Goal: Task Accomplishment & Management: Manage account settings

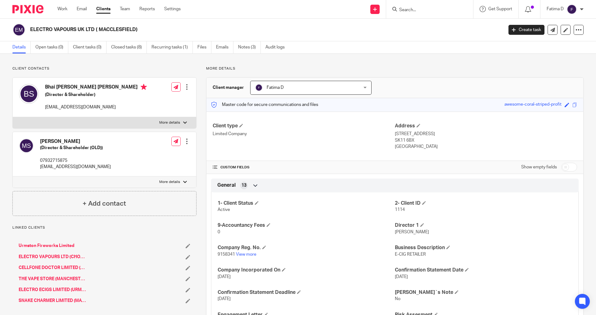
click at [410, 10] on input "Search" at bounding box center [426, 10] width 56 height 6
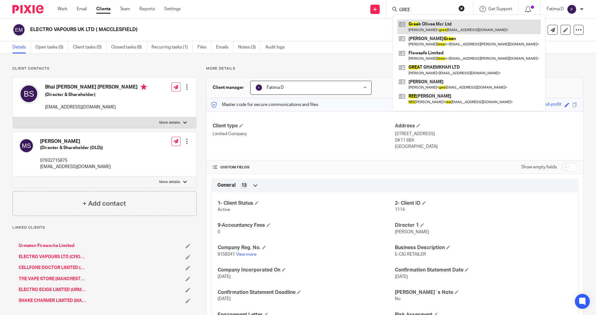
type input "GREE"
click at [414, 24] on link at bounding box center [468, 27] width 143 height 14
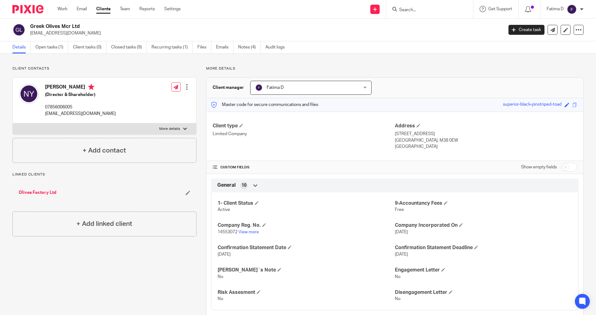
scroll to position [155, 0]
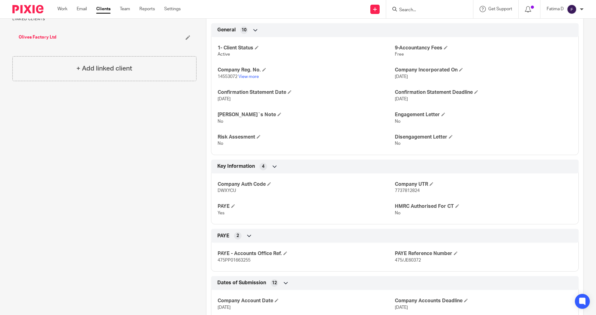
click at [231, 191] on span "DWXYCU" at bounding box center [226, 190] width 18 height 4
copy span "DWXYCU"
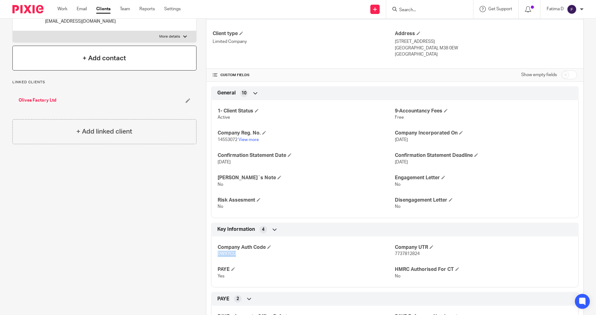
scroll to position [31, 0]
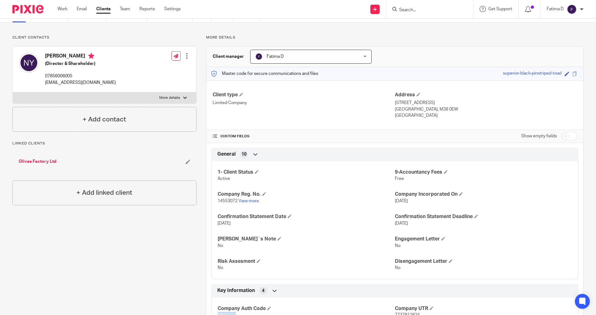
click at [184, 97] on div at bounding box center [185, 98] width 4 height 4
click at [13, 92] on input "More details" at bounding box center [12, 92] width 0 height 0
checkbox input "true"
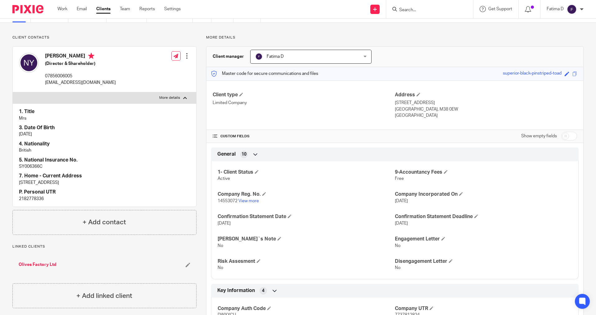
click at [31, 197] on p "2182778336" at bounding box center [104, 198] width 171 height 6
copy p "2182778336"
click at [249, 200] on link "View more" at bounding box center [248, 201] width 20 height 4
click at [68, 81] on p "greekolives.mcr@yahoo.com" at bounding box center [80, 82] width 71 height 6
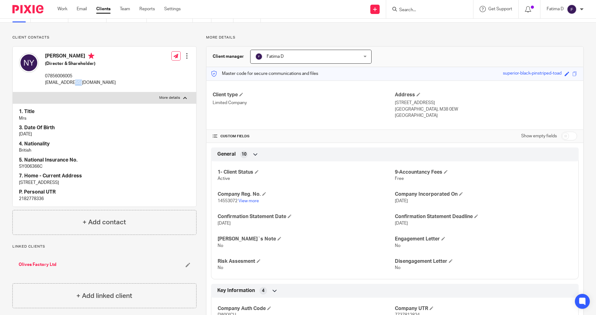
click at [68, 81] on p "greekolives.mcr@yahoo.com" at bounding box center [80, 82] width 71 height 6
drag, startPoint x: 107, startPoint y: 83, endPoint x: 44, endPoint y: 81, distance: 63.0
click at [44, 81] on div "Niaz Yousefinajmi (Director & Shareholder) 07856006005 greekolives.mcr@yahoo.co…" at bounding box center [104, 70] width 183 height 46
copy p "greekolives.mcr@yahoo.com"
click at [37, 169] on p "SY006366C" at bounding box center [104, 166] width 171 height 6
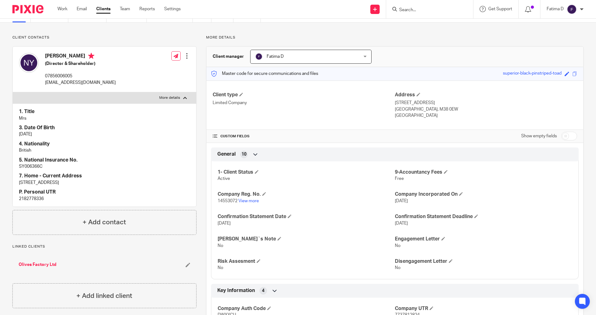
click at [37, 169] on p "SY006366C" at bounding box center [104, 166] width 171 height 6
click at [36, 167] on p "SY006366C" at bounding box center [104, 166] width 171 height 6
click at [36, 166] on p "SY006366C" at bounding box center [104, 166] width 171 height 6
copy p "SY006366C"
click at [250, 200] on link "View more" at bounding box center [248, 201] width 20 height 4
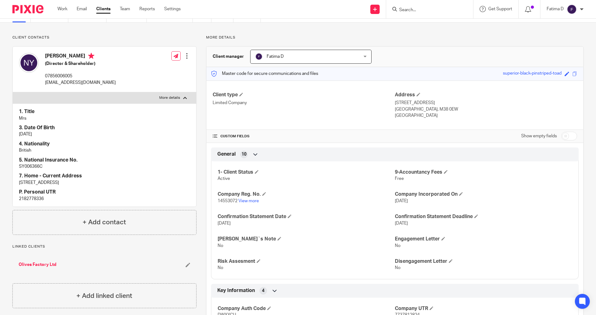
click at [403, 10] on input "Search" at bounding box center [426, 10] width 56 height 6
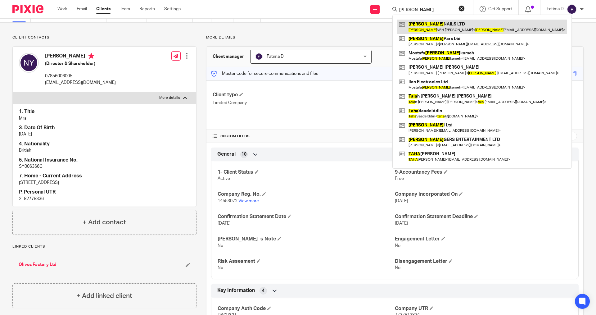
type input "TARA"
click at [417, 22] on link at bounding box center [481, 27] width 169 height 14
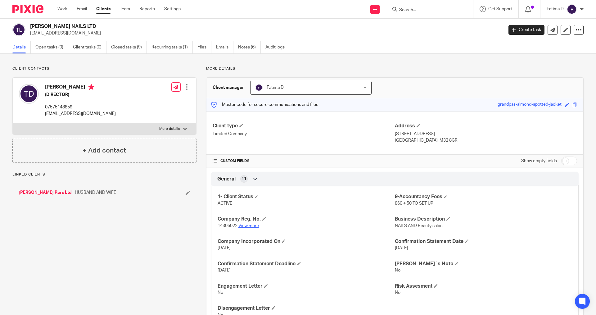
click at [242, 227] on link "View more" at bounding box center [248, 225] width 20 height 4
click at [342, 137] on p "Limited Company" at bounding box center [304, 134] width 182 height 6
click at [403, 12] on input "Search" at bounding box center [426, 10] width 56 height 6
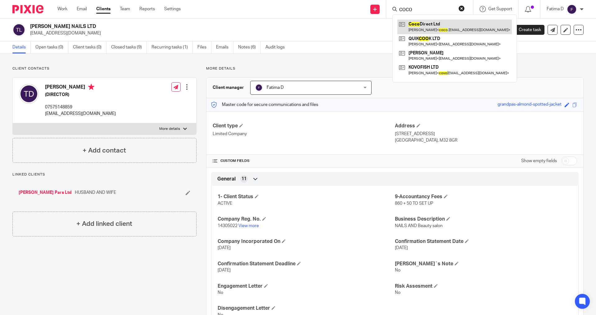
type input "COCO"
click at [419, 25] on link at bounding box center [454, 27] width 114 height 14
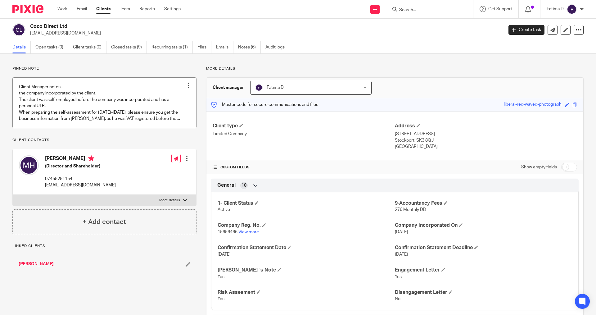
click at [61, 97] on link at bounding box center [104, 103] width 183 height 50
click at [243, 48] on link "Notes (6)" at bounding box center [249, 47] width 23 height 12
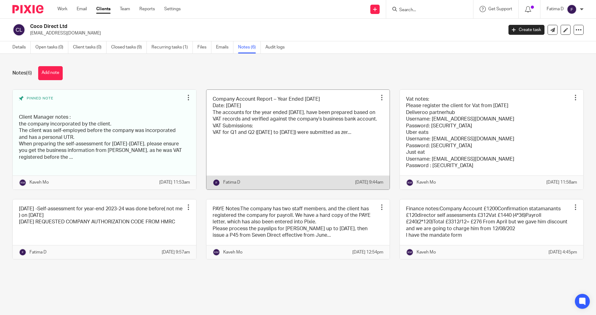
click at [268, 118] on link at bounding box center [297, 140] width 183 height 100
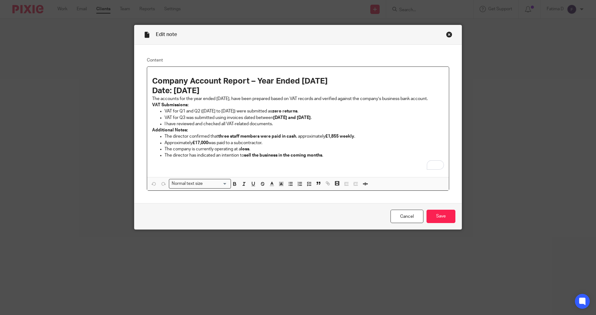
click at [446, 34] on div "Close this dialog window" at bounding box center [449, 34] width 6 height 6
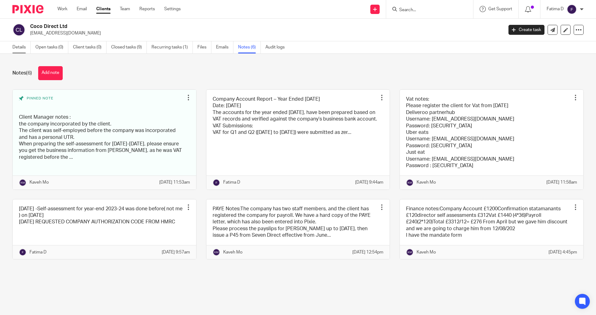
click at [18, 46] on link "Details" at bounding box center [21, 47] width 18 height 12
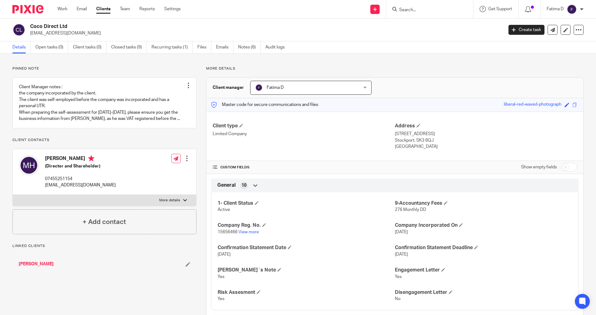
click at [183, 199] on div at bounding box center [185, 200] width 4 height 4
click at [13, 195] on input "More details" at bounding box center [12, 194] width 0 height 0
checkbox input "true"
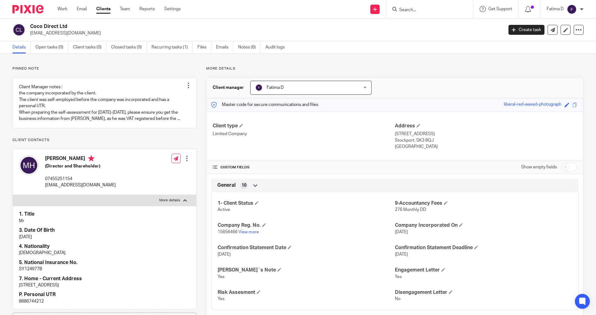
click at [36, 300] on p "8686744212" at bounding box center [104, 301] width 171 height 6
copy p "8686744212"
drag, startPoint x: 105, startPoint y: 186, endPoint x: 46, endPoint y: 186, distance: 59.3
click at [46, 186] on div "Mohamad Heydari (Director and Shareholder) 07455251154 coco.direct.ltd78@gmail.…" at bounding box center [104, 172] width 183 height 46
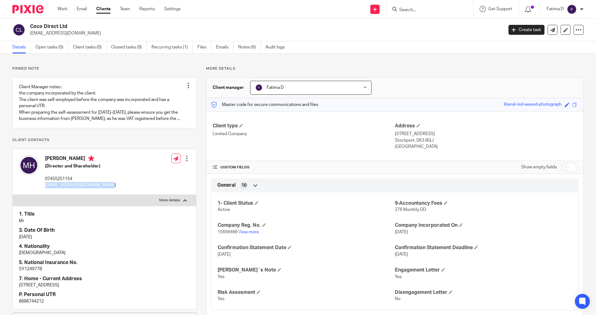
copy p "coco.direct.ltd78@gmail.com"
click at [252, 232] on link "View more" at bounding box center [248, 232] width 20 height 4
click at [26, 269] on p "SY124977B" at bounding box center [104, 269] width 171 height 6
copy p "SY124977B"
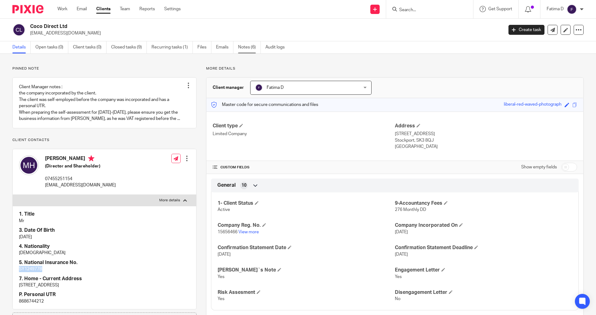
click at [247, 46] on link "Notes (6)" at bounding box center [249, 47] width 23 height 12
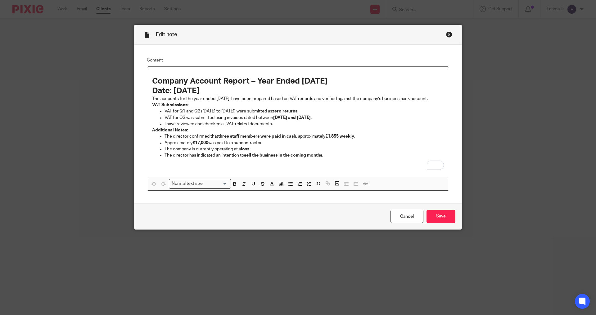
click at [331, 158] on p "The director has indicated an intention to sell the business in the coming mont…" at bounding box center [303, 155] width 279 height 6
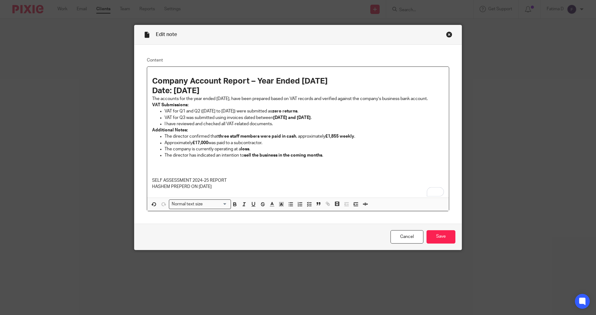
drag, startPoint x: 271, startPoint y: 187, endPoint x: 257, endPoint y: 185, distance: 14.1
click at [271, 183] on p "SELF ASSESSMENT 2024-25 REPORT" at bounding box center [298, 180] width 292 height 6
drag, startPoint x: 237, startPoint y: 185, endPoint x: 152, endPoint y: 186, distance: 85.3
click at [149, 187] on div "Company Account Report – Year Ended [DATE] Date: [DATE] The accounts for the ye…" at bounding box center [298, 132] width 302 height 131
click at [222, 207] on input "Search for option" at bounding box center [216, 204] width 22 height 7
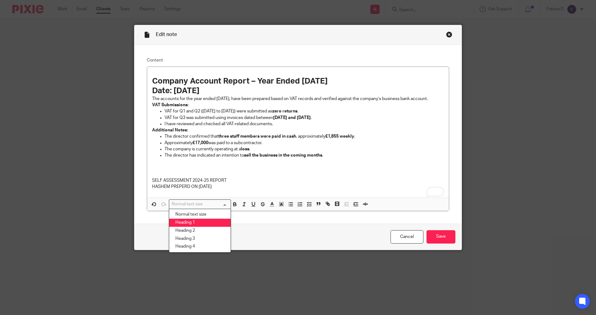
click at [208, 226] on li "Heading 1" at bounding box center [199, 222] width 61 height 8
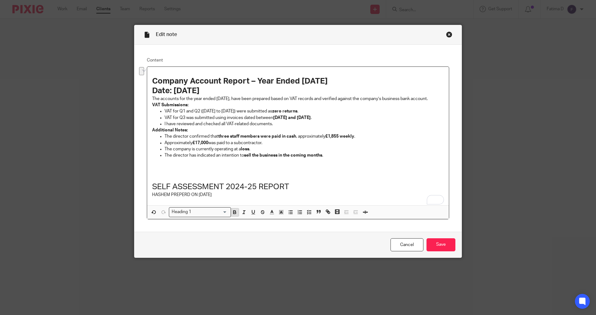
click at [233, 215] on icon "button" at bounding box center [235, 212] width 6 height 6
click at [278, 215] on icon "button" at bounding box center [281, 212] width 6 height 6
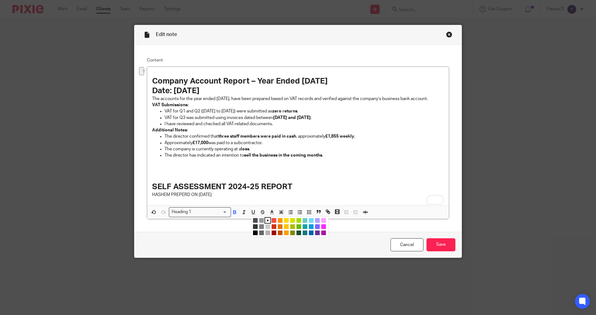
click at [285, 222] on li "color:#FCDC00" at bounding box center [286, 220] width 5 height 5
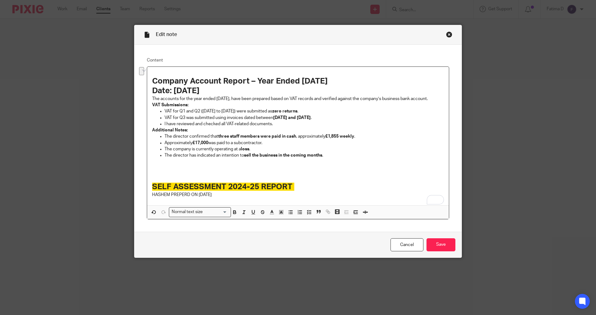
drag, startPoint x: 369, startPoint y: 174, endPoint x: 379, endPoint y: 164, distance: 13.8
click at [371, 171] on p "To enrich screen reader interactions, please activate Accessibility in Grammarl…" at bounding box center [298, 168] width 292 height 6
drag, startPoint x: 151, startPoint y: 81, endPoint x: 334, endPoint y: 89, distance: 182.9
click at [336, 90] on div "Company Account Report – Year Ended 30 April 2025 Date: 23/09/2025 The accounts…" at bounding box center [298, 136] width 302 height 139
drag, startPoint x: 329, startPoint y: 83, endPoint x: 278, endPoint y: 217, distance: 144.0
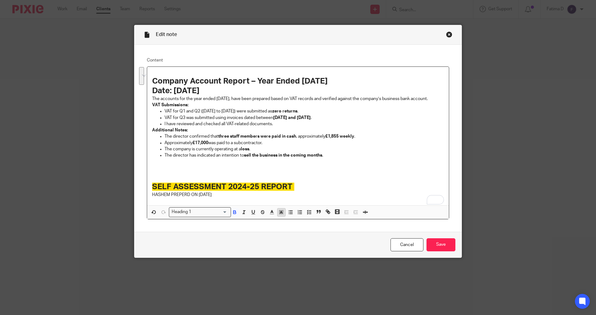
click at [278, 215] on icon "button" at bounding box center [281, 212] width 6 height 6
click at [284, 222] on li "color:#FCDC00" at bounding box center [286, 220] width 5 height 5
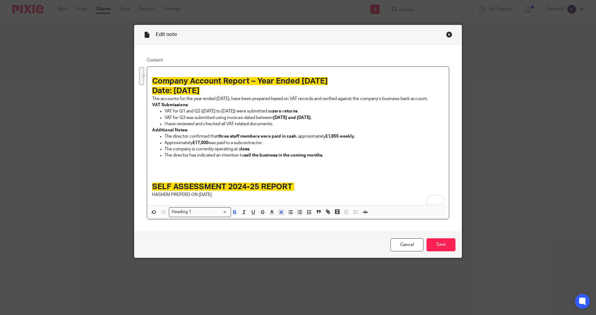
drag, startPoint x: 378, startPoint y: 173, endPoint x: 386, endPoint y: 175, distance: 7.8
click at [379, 171] on p "To enrich screen reader interactions, please activate Accessibility in Grammarl…" at bounding box center [298, 168] width 292 height 6
click at [437, 250] on input "Save" at bounding box center [440, 244] width 29 height 13
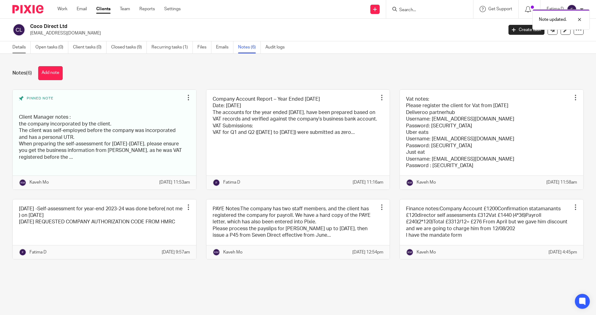
click at [19, 46] on link "Details" at bounding box center [21, 47] width 18 height 12
